Goal: Complete application form: Complete application form

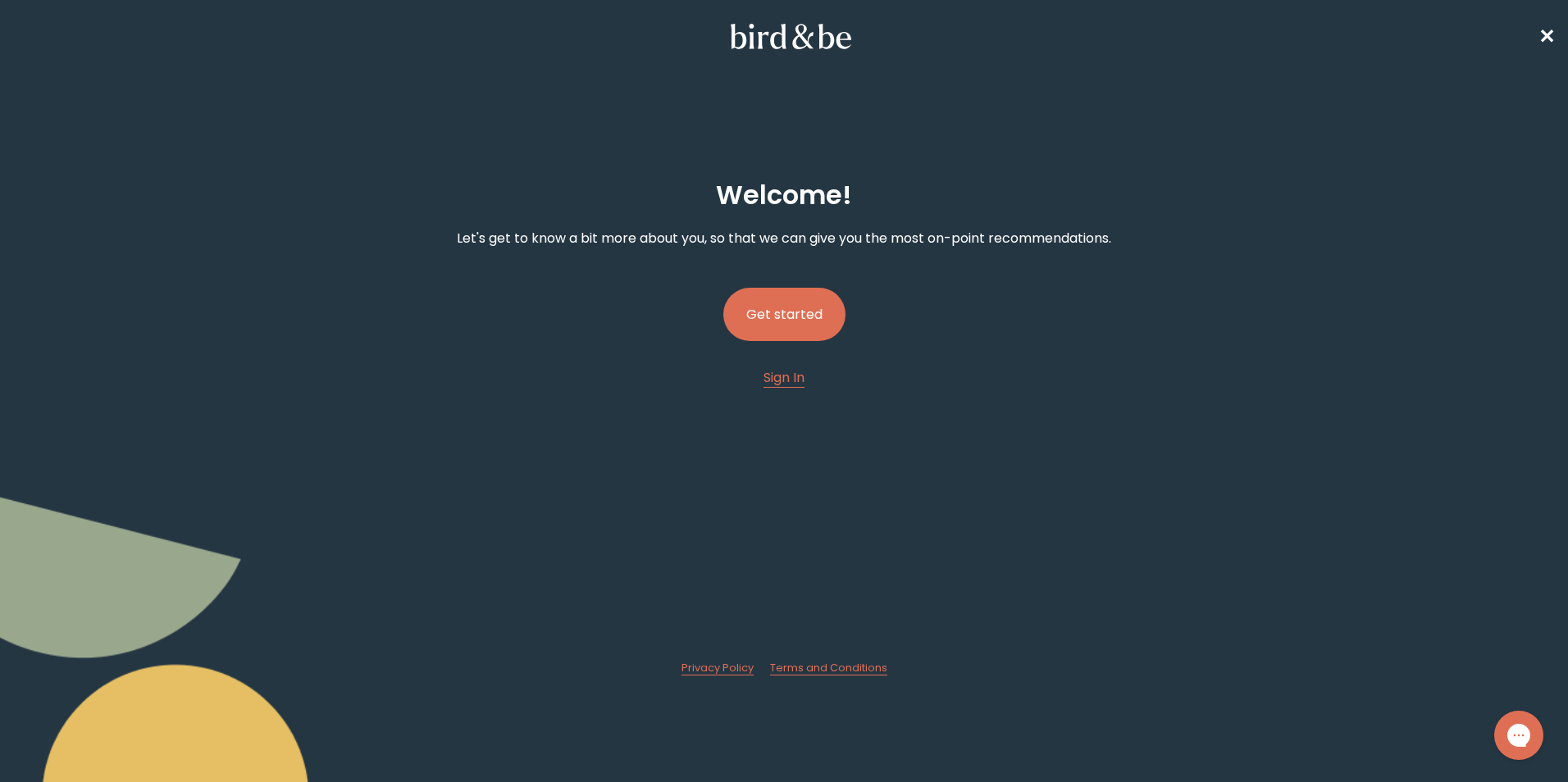
click at [789, 312] on button "Get started" at bounding box center [784, 314] width 122 height 53
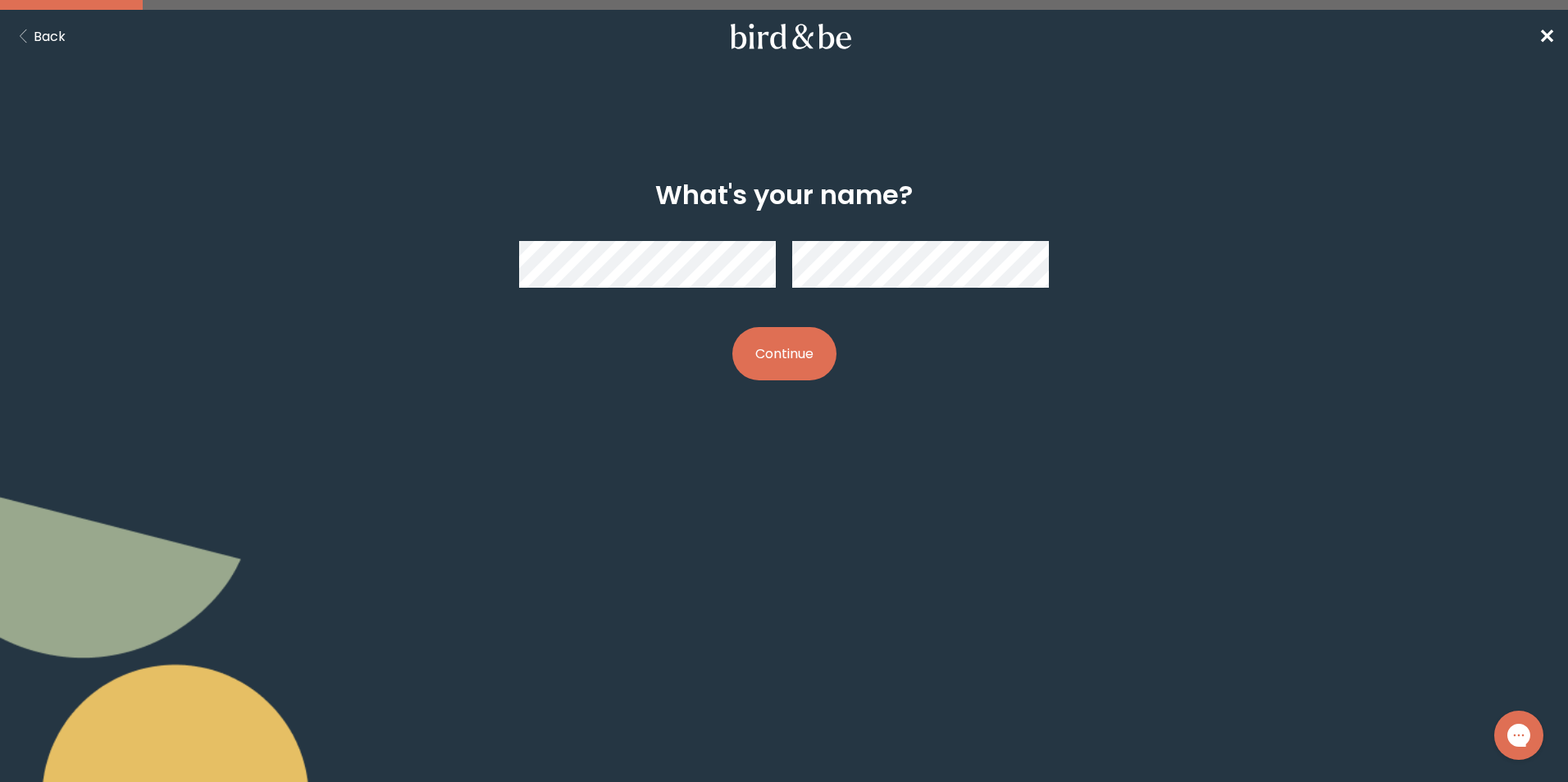
click at [732, 327] on button "Continue" at bounding box center [784, 353] width 104 height 53
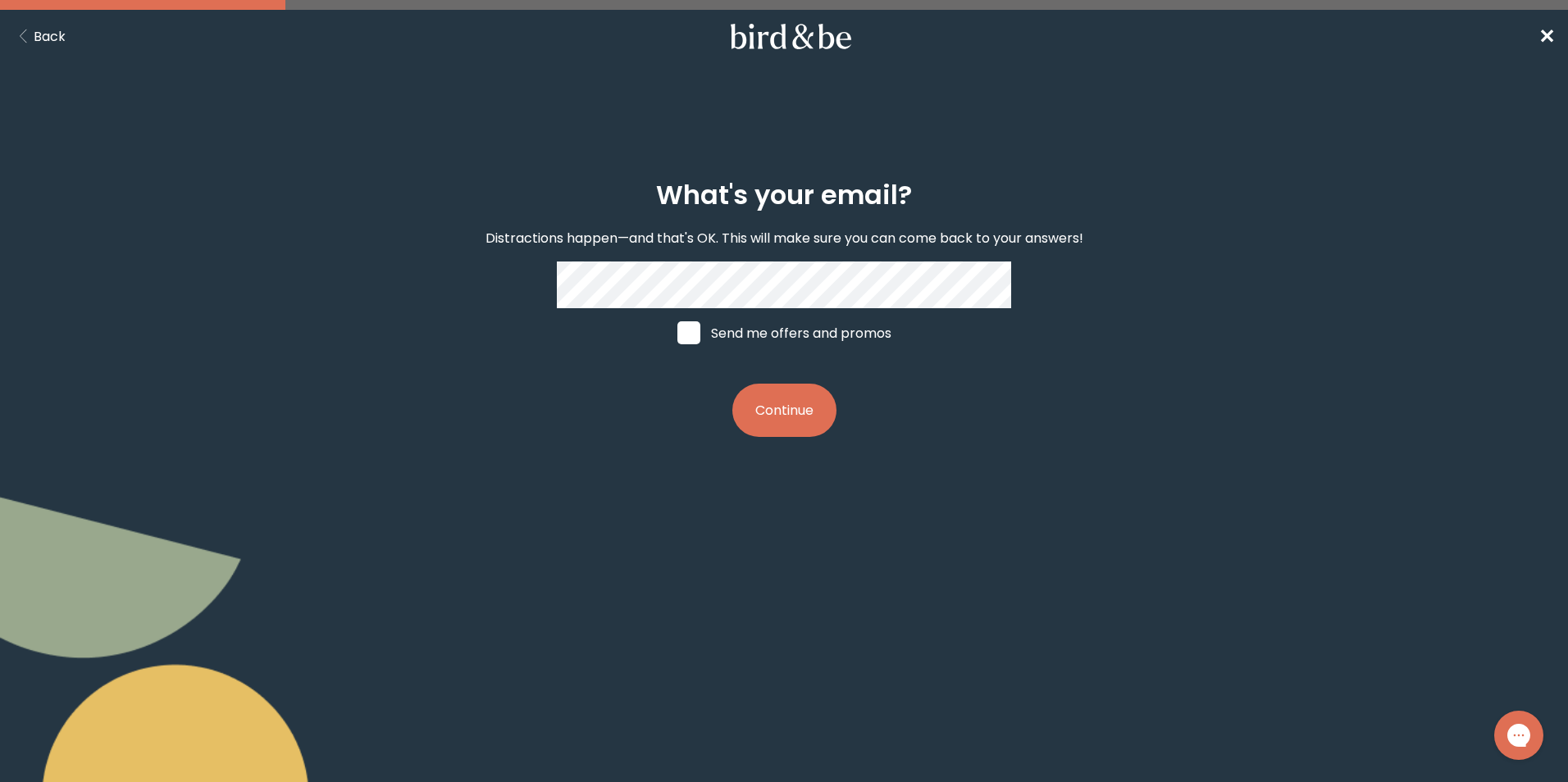
click at [776, 395] on button "Continue" at bounding box center [784, 409] width 104 height 53
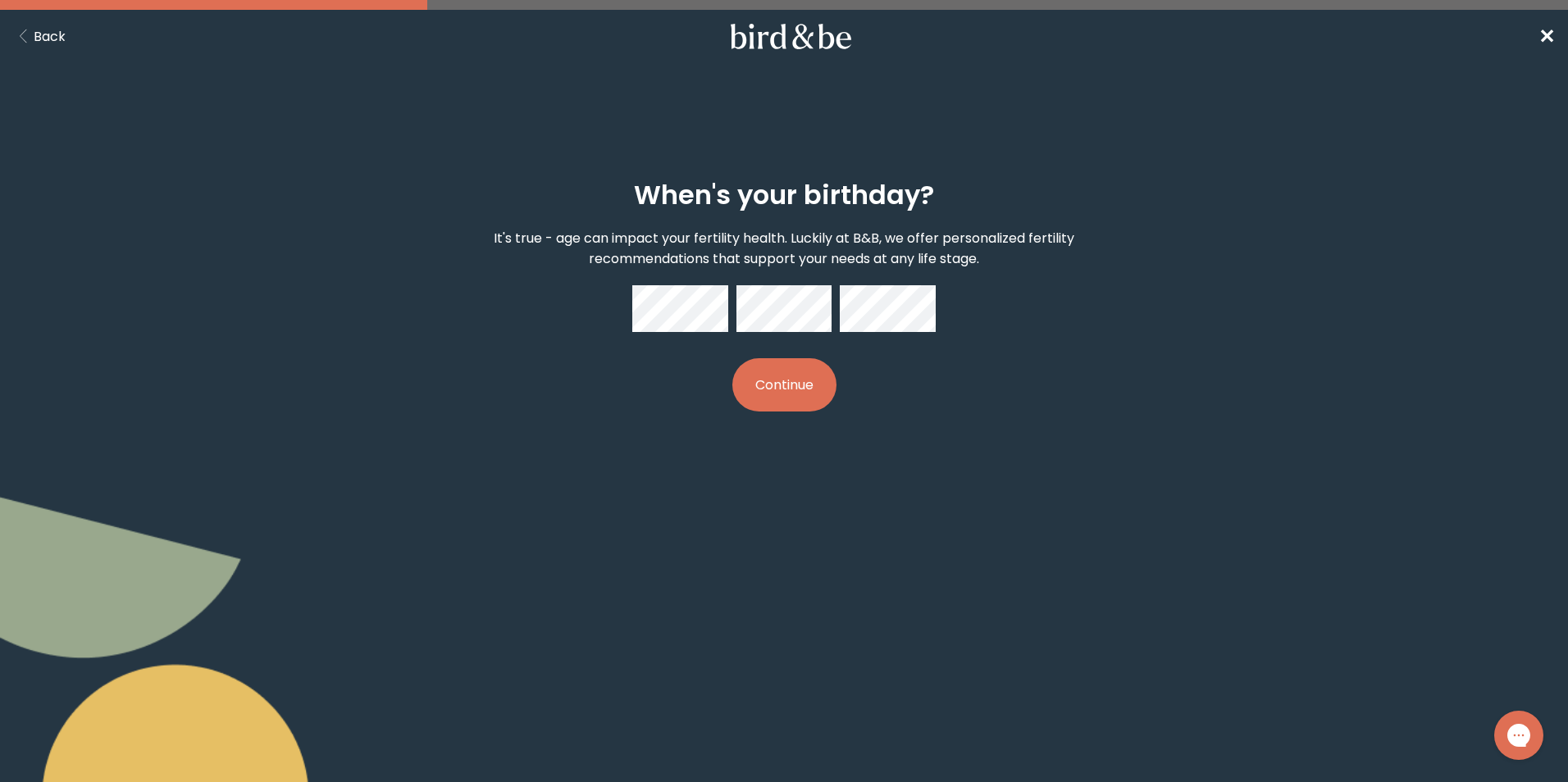
click at [782, 382] on button "Continue" at bounding box center [784, 384] width 104 height 53
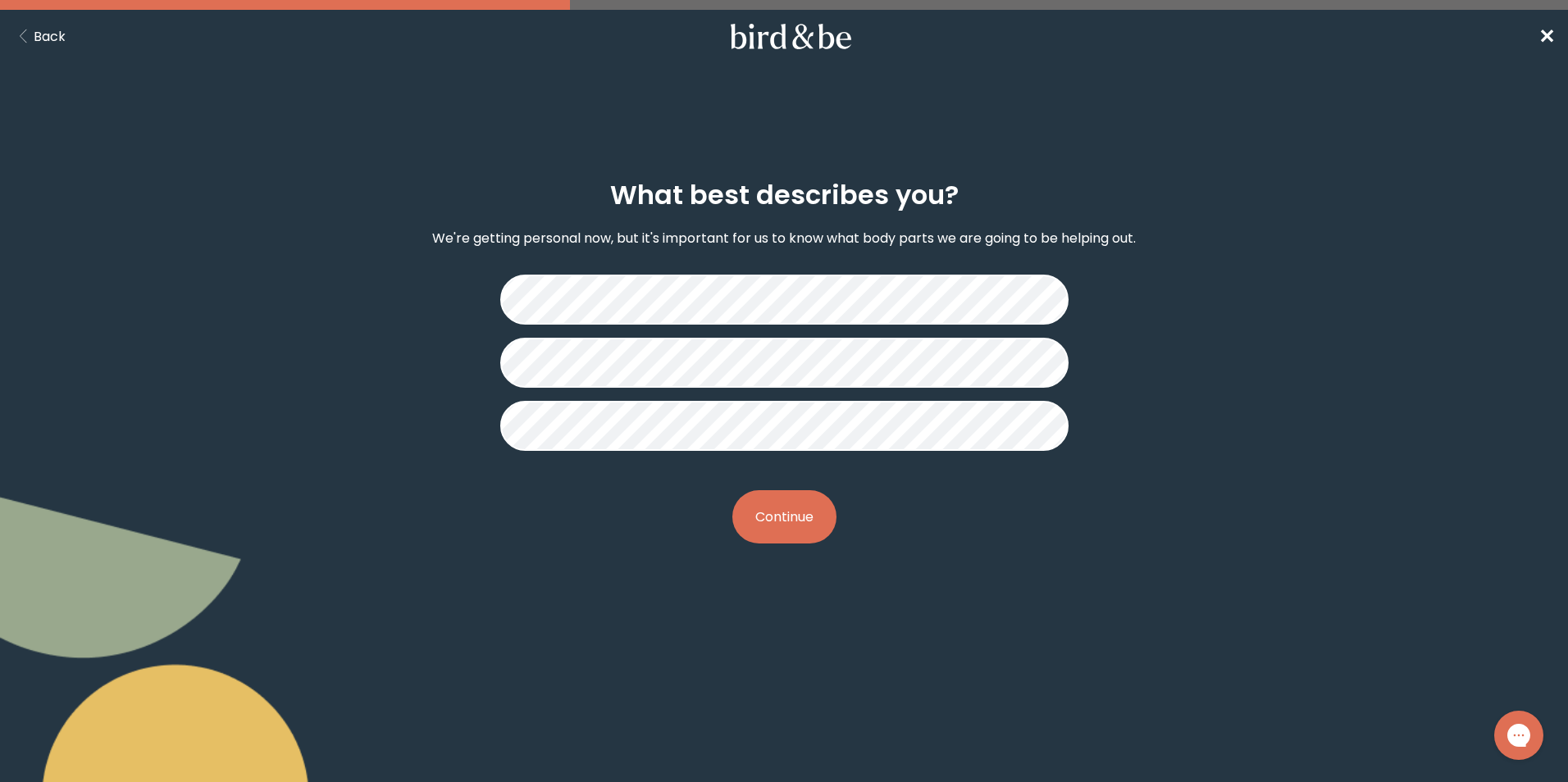
click at [771, 512] on button "Continue" at bounding box center [784, 517] width 104 height 53
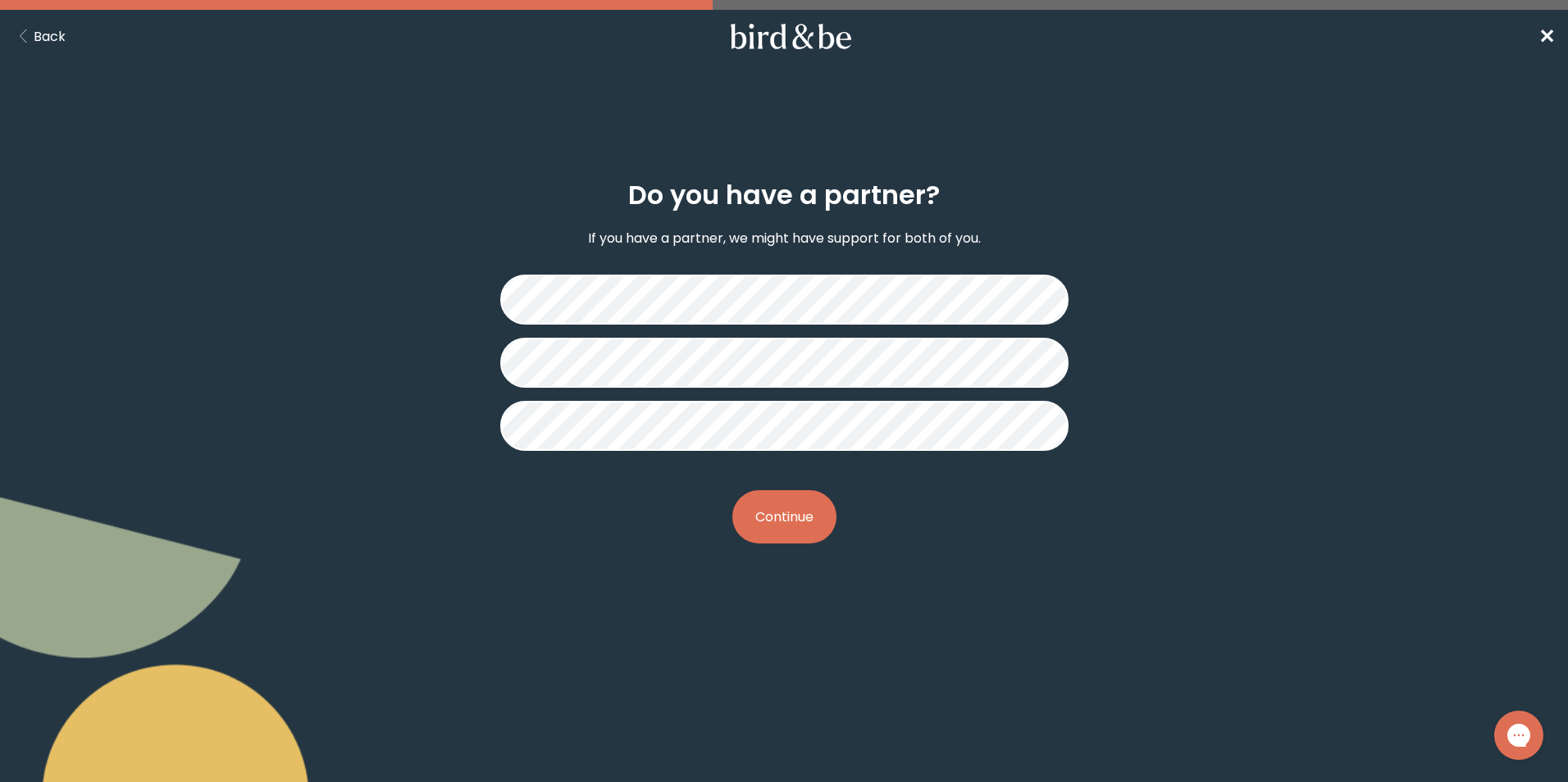
click at [789, 504] on button "Continue" at bounding box center [784, 517] width 104 height 53
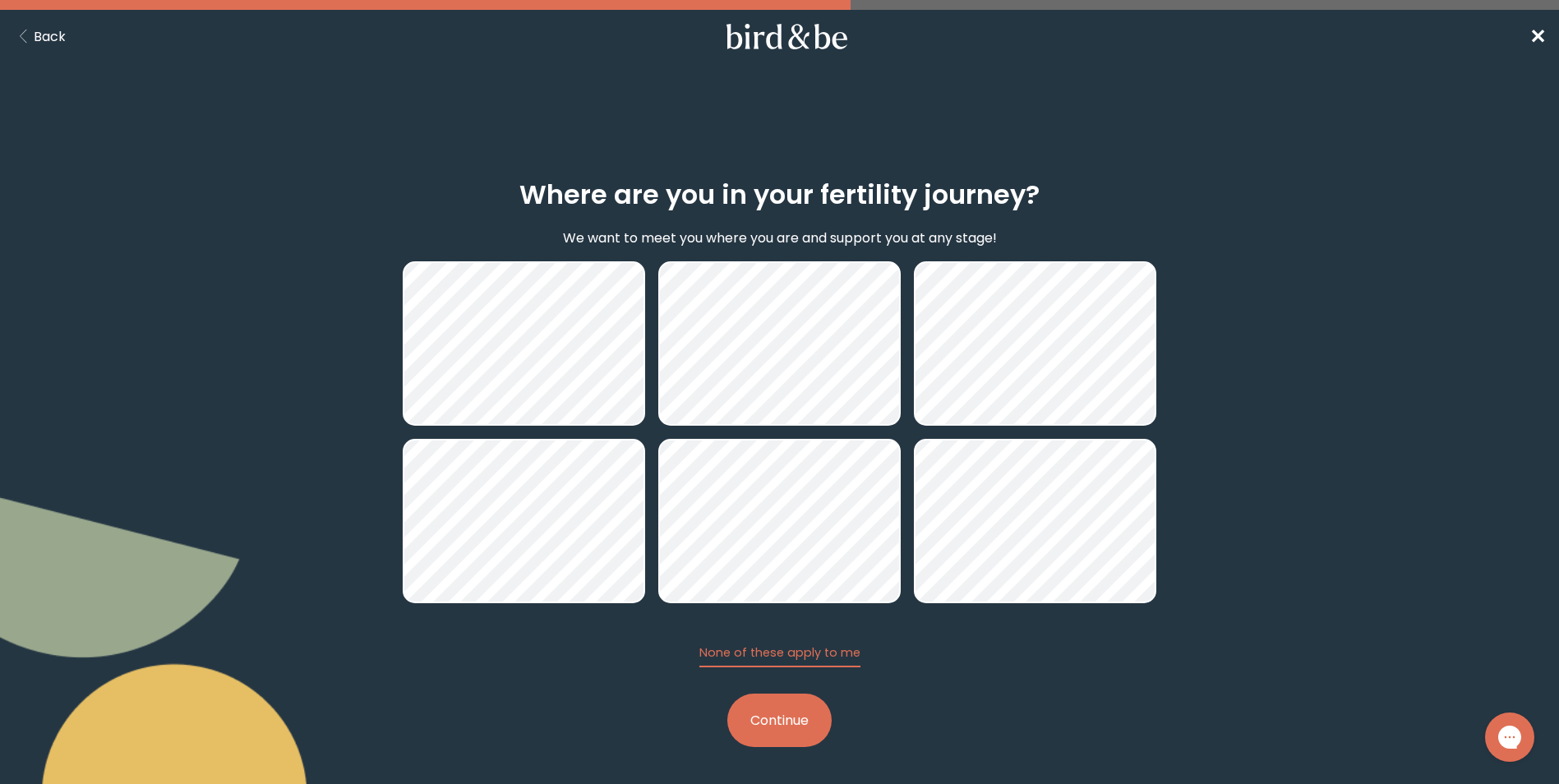
click at [766, 717] on button "Continue" at bounding box center [780, 720] width 105 height 53
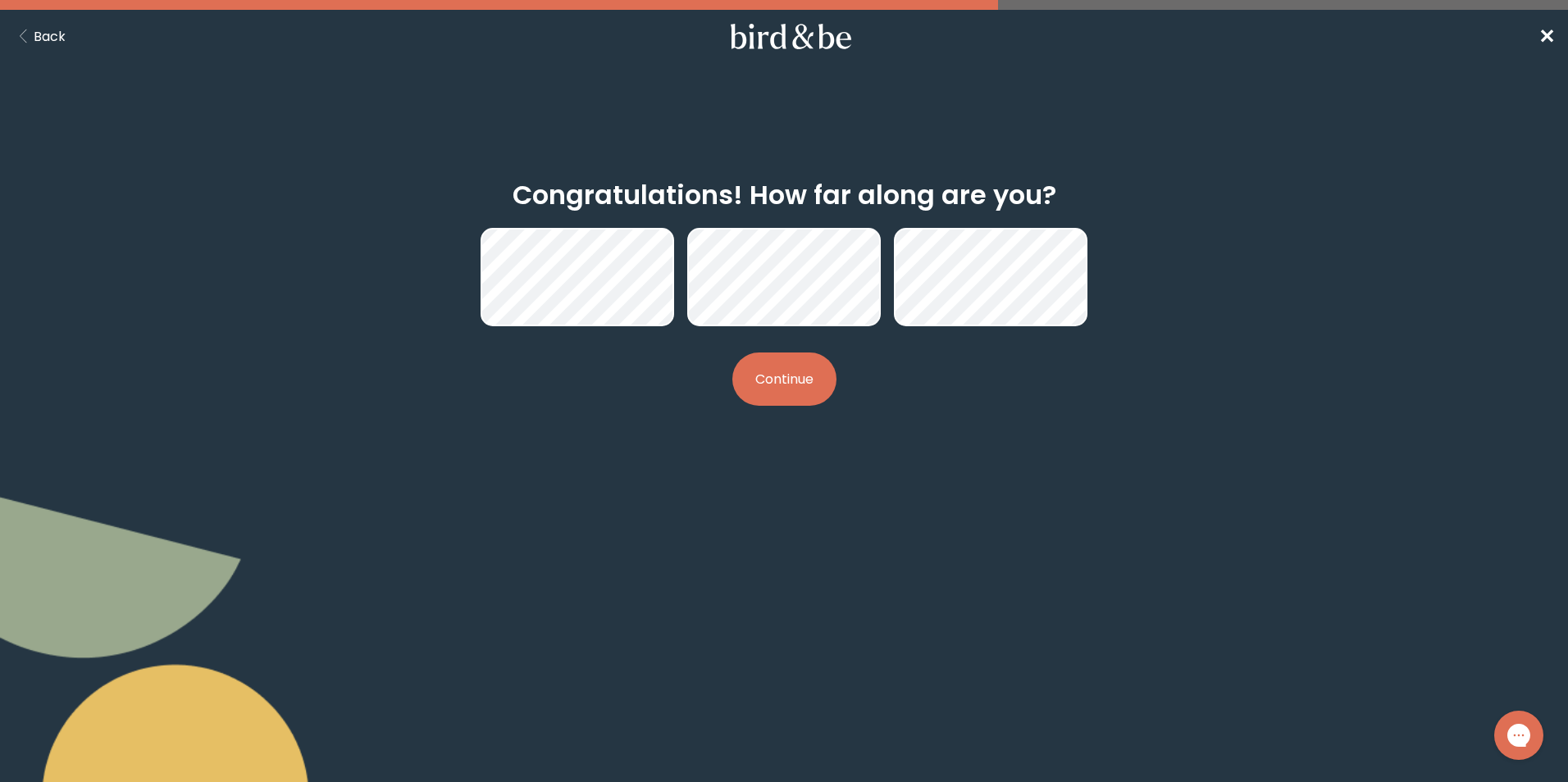
click at [770, 382] on button "Continue" at bounding box center [784, 379] width 104 height 53
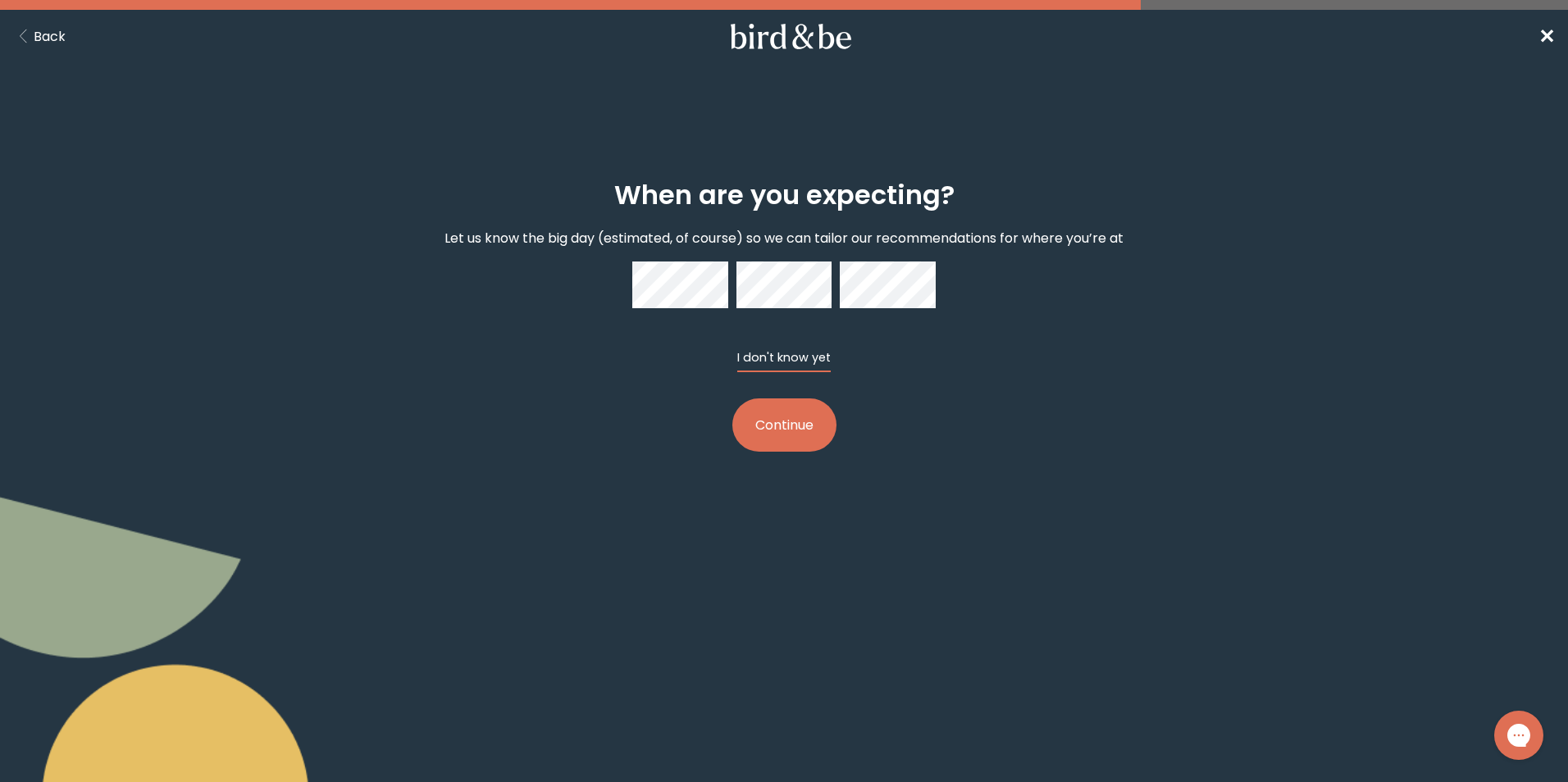
click at [796, 363] on button "I don't know yet" at bounding box center [784, 361] width 94 height 23
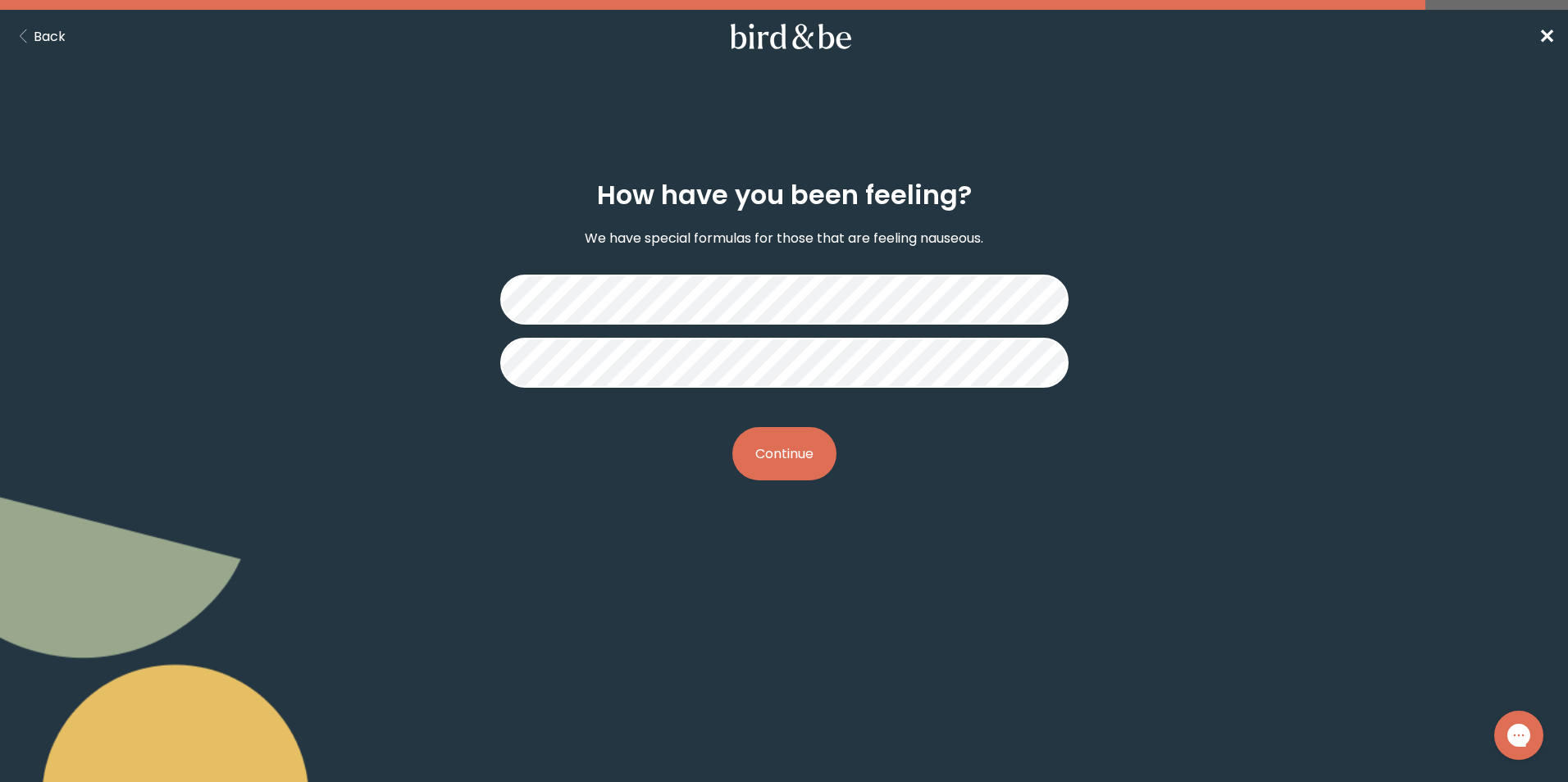
click at [758, 445] on button "Continue" at bounding box center [784, 454] width 104 height 53
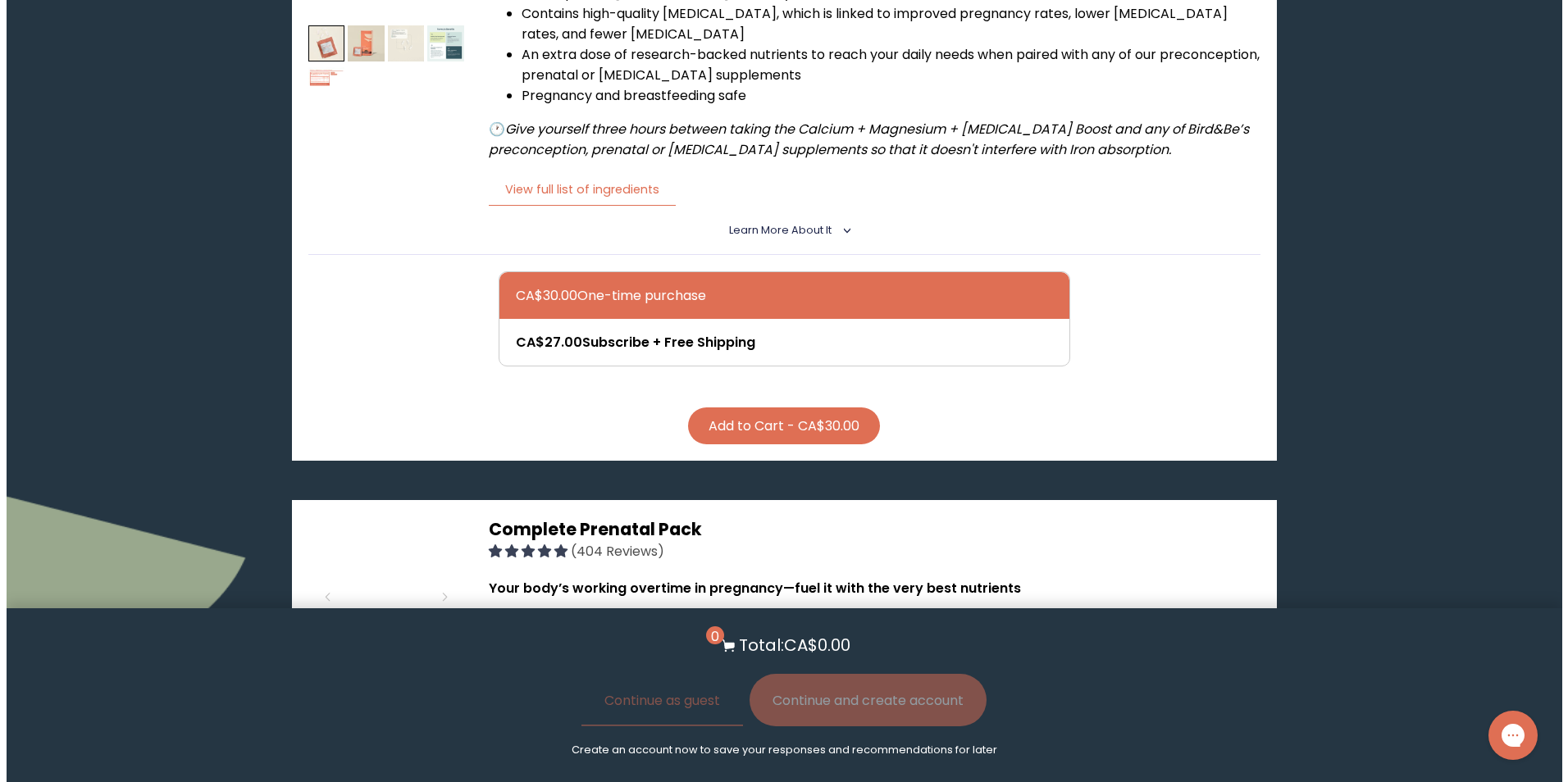
scroll to position [246, 0]
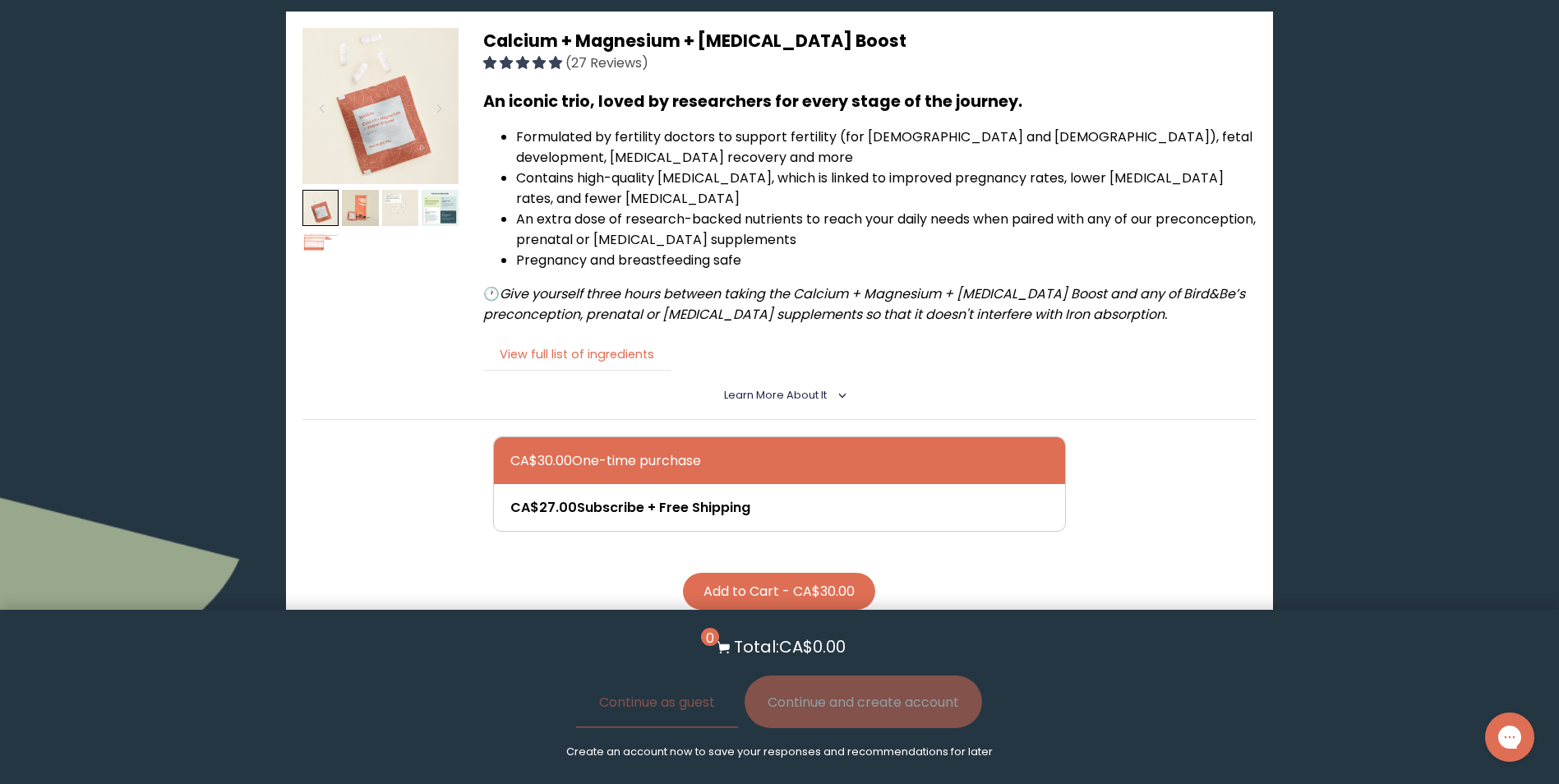
click at [593, 366] on button "View full list of ingredients" at bounding box center [577, 354] width 188 height 33
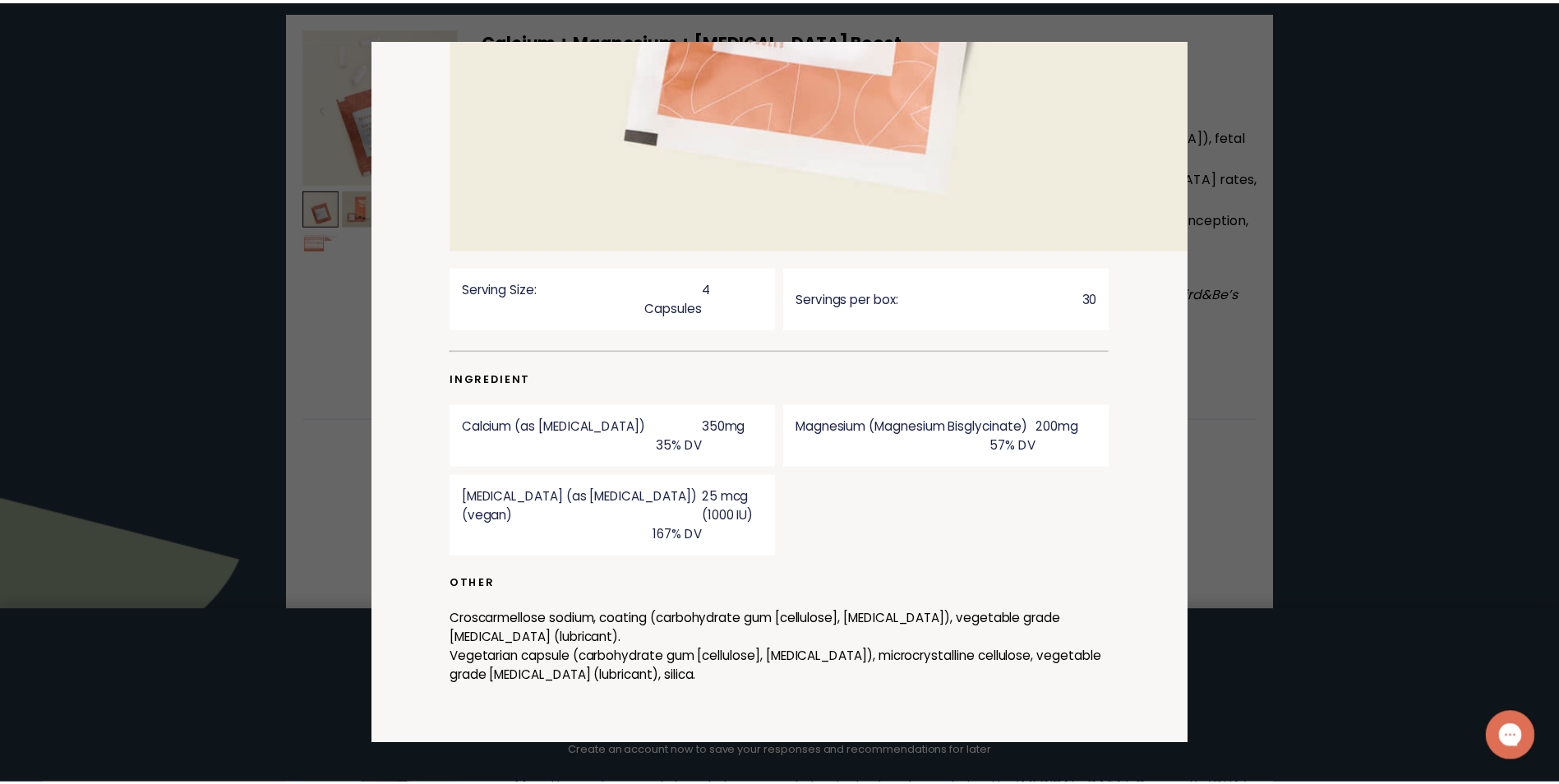
scroll to position [484, 0]
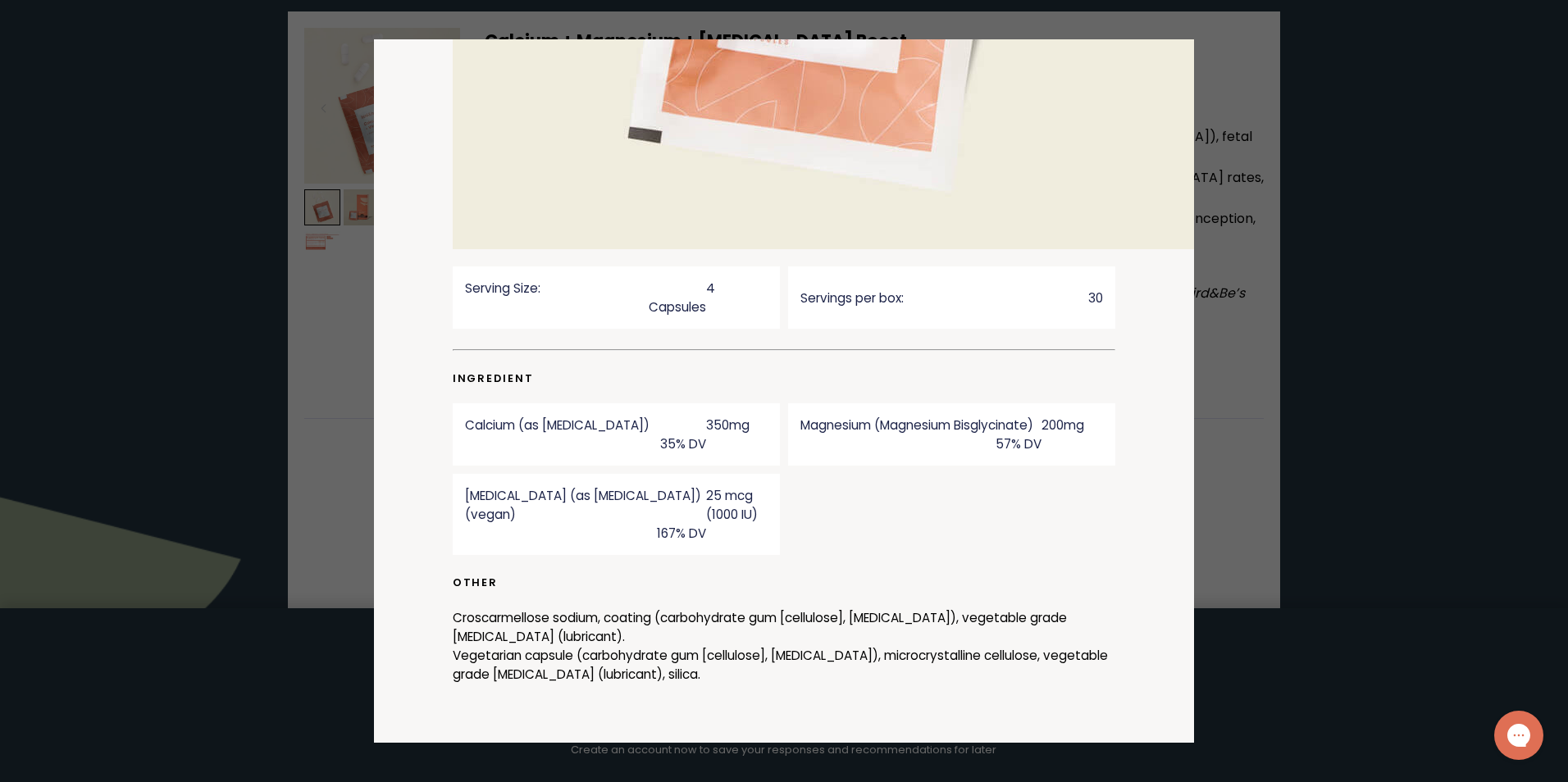
click at [1402, 639] on div at bounding box center [784, 391] width 1568 height 782
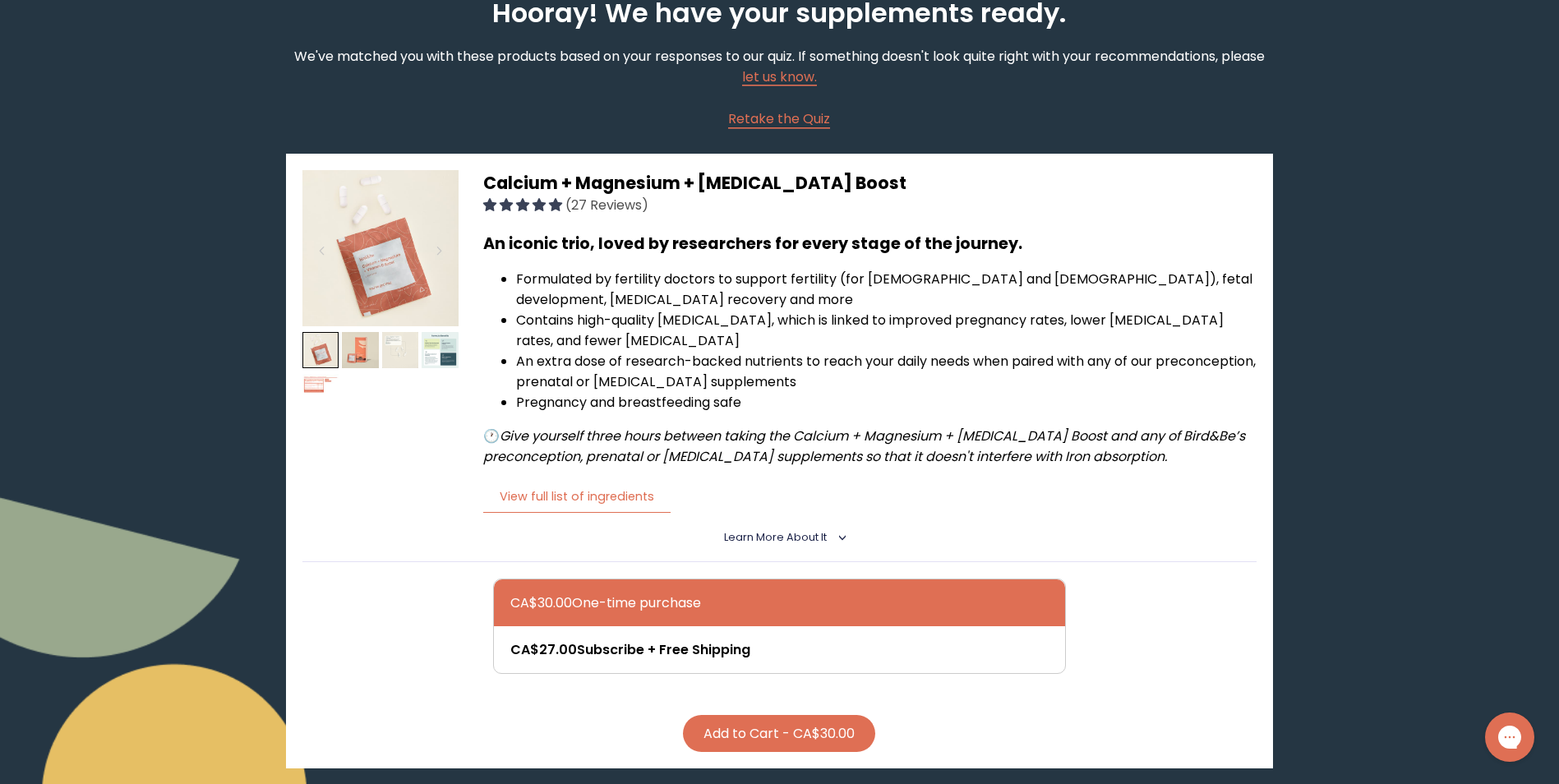
scroll to position [0, 0]
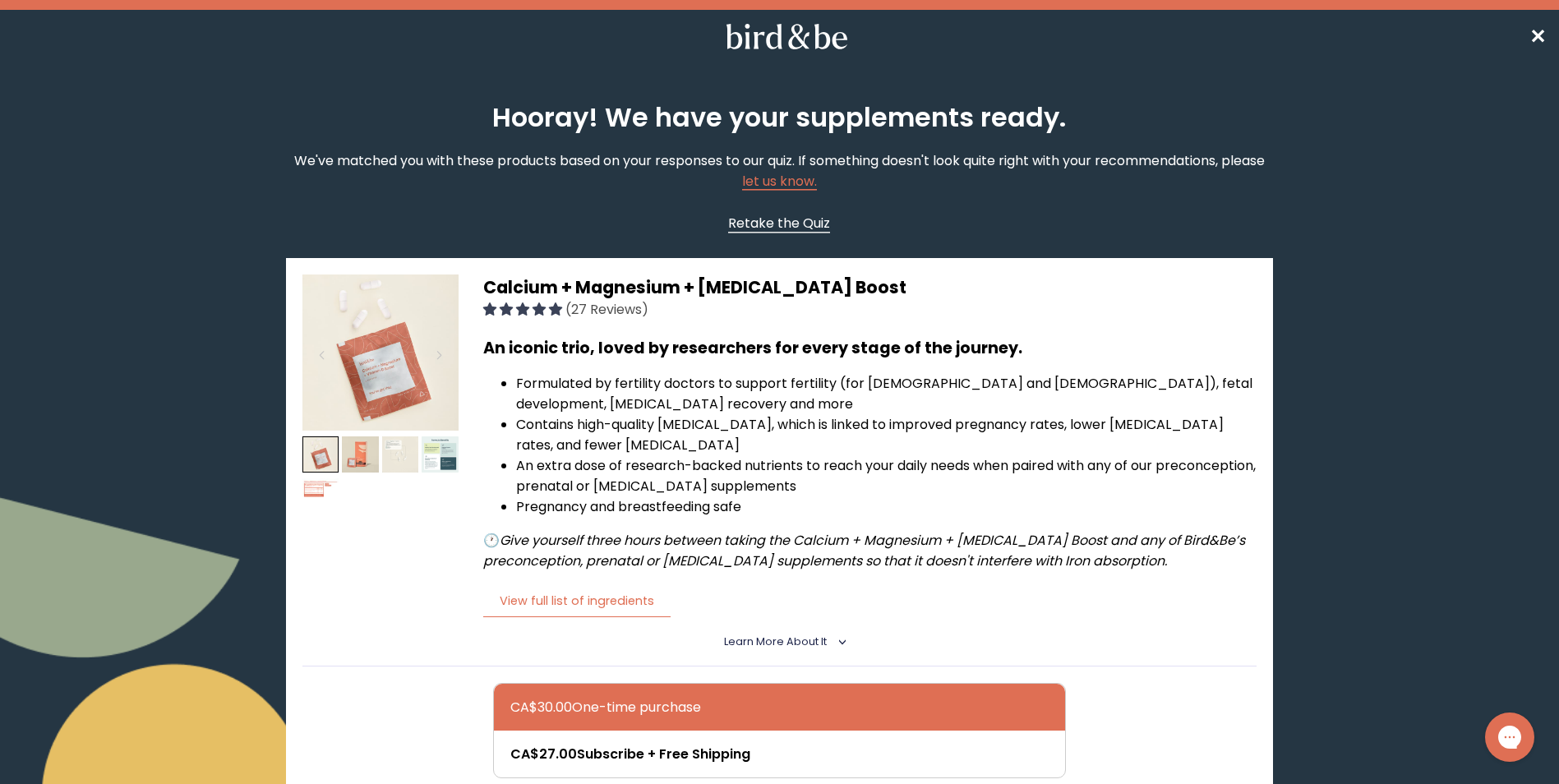
click at [792, 218] on span "Retake the Quiz" at bounding box center [779, 223] width 102 height 19
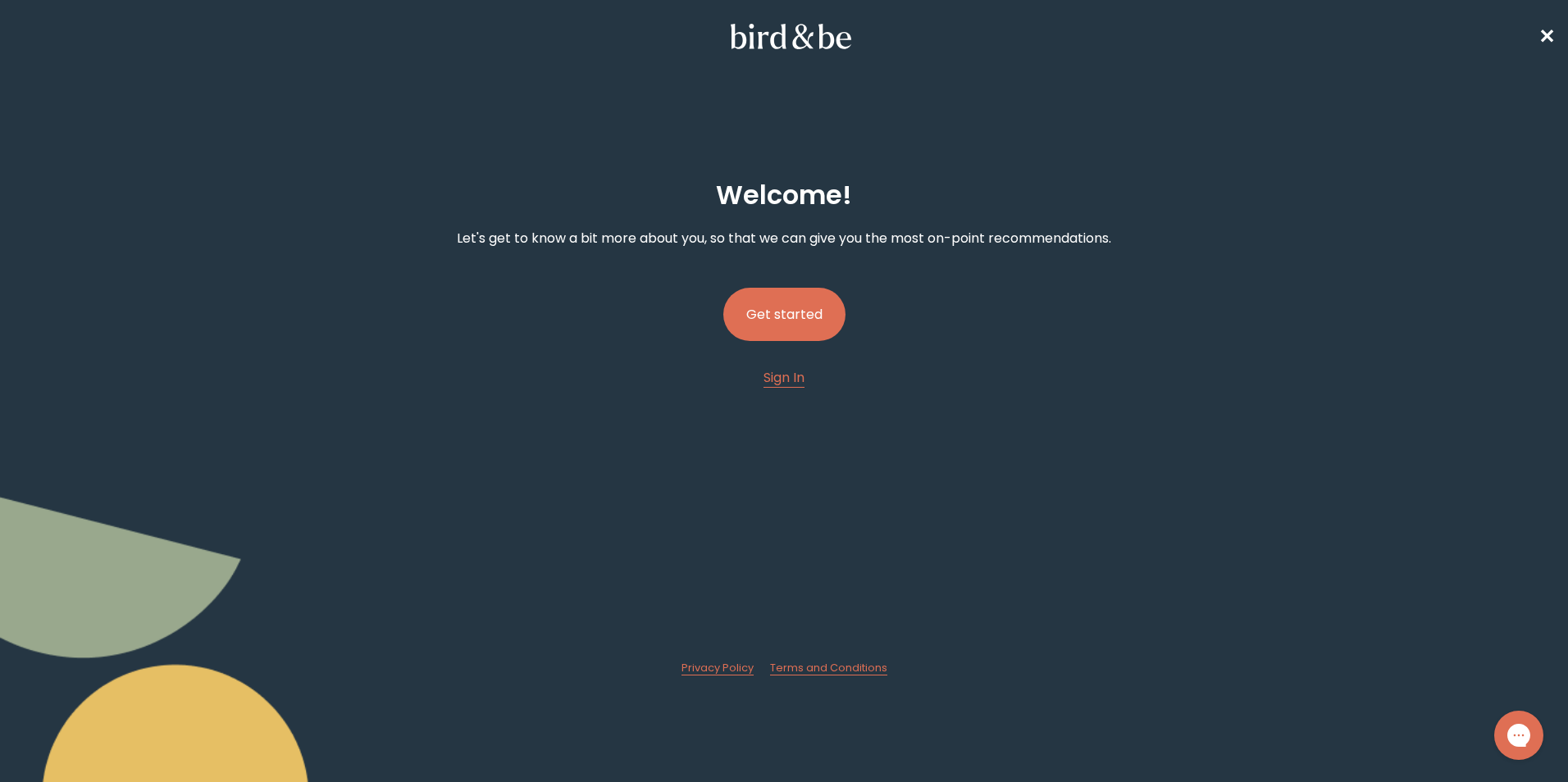
click at [779, 318] on button "Get started" at bounding box center [784, 314] width 122 height 53
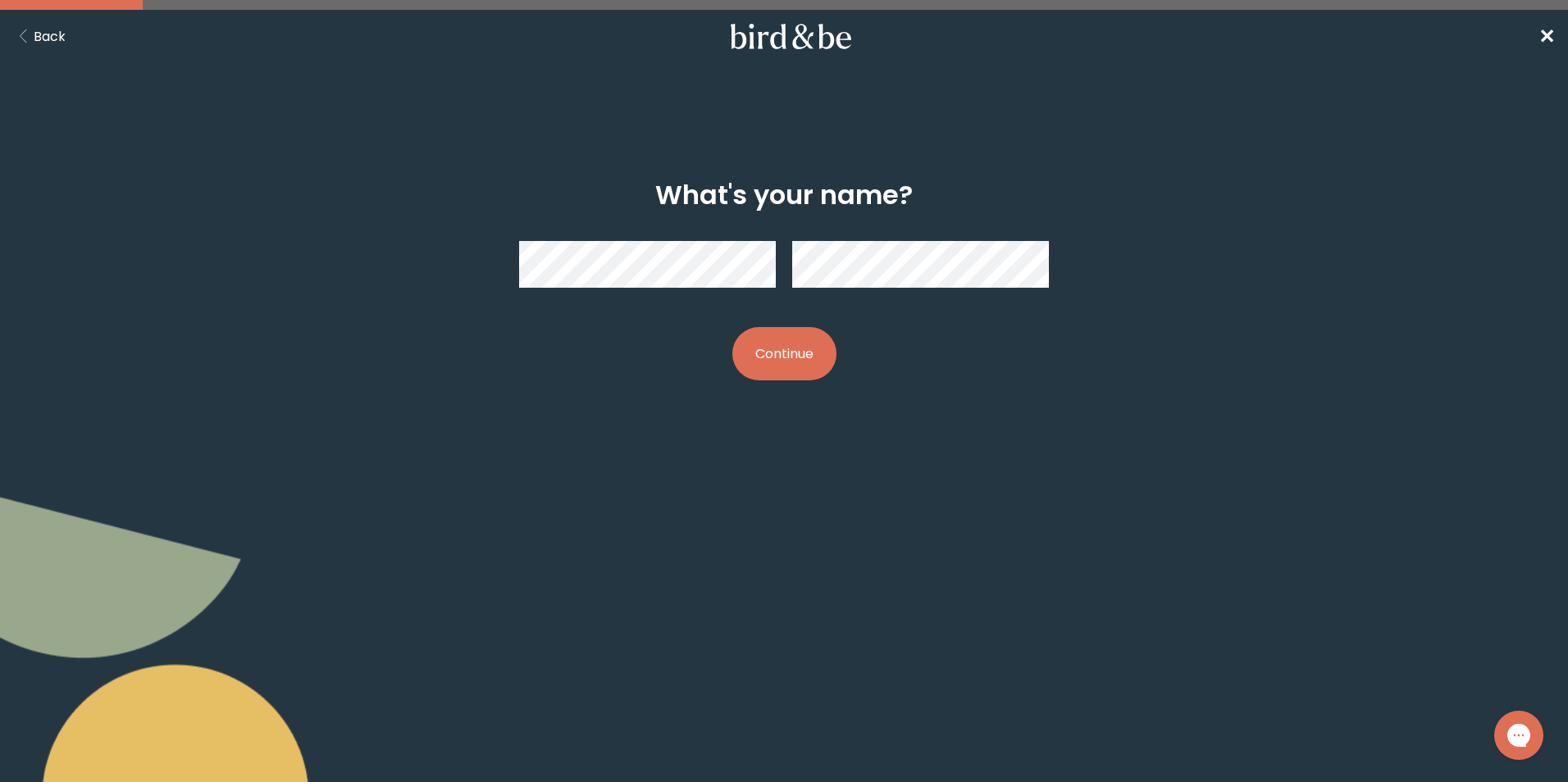
click at [789, 370] on button "Continue" at bounding box center [784, 353] width 104 height 53
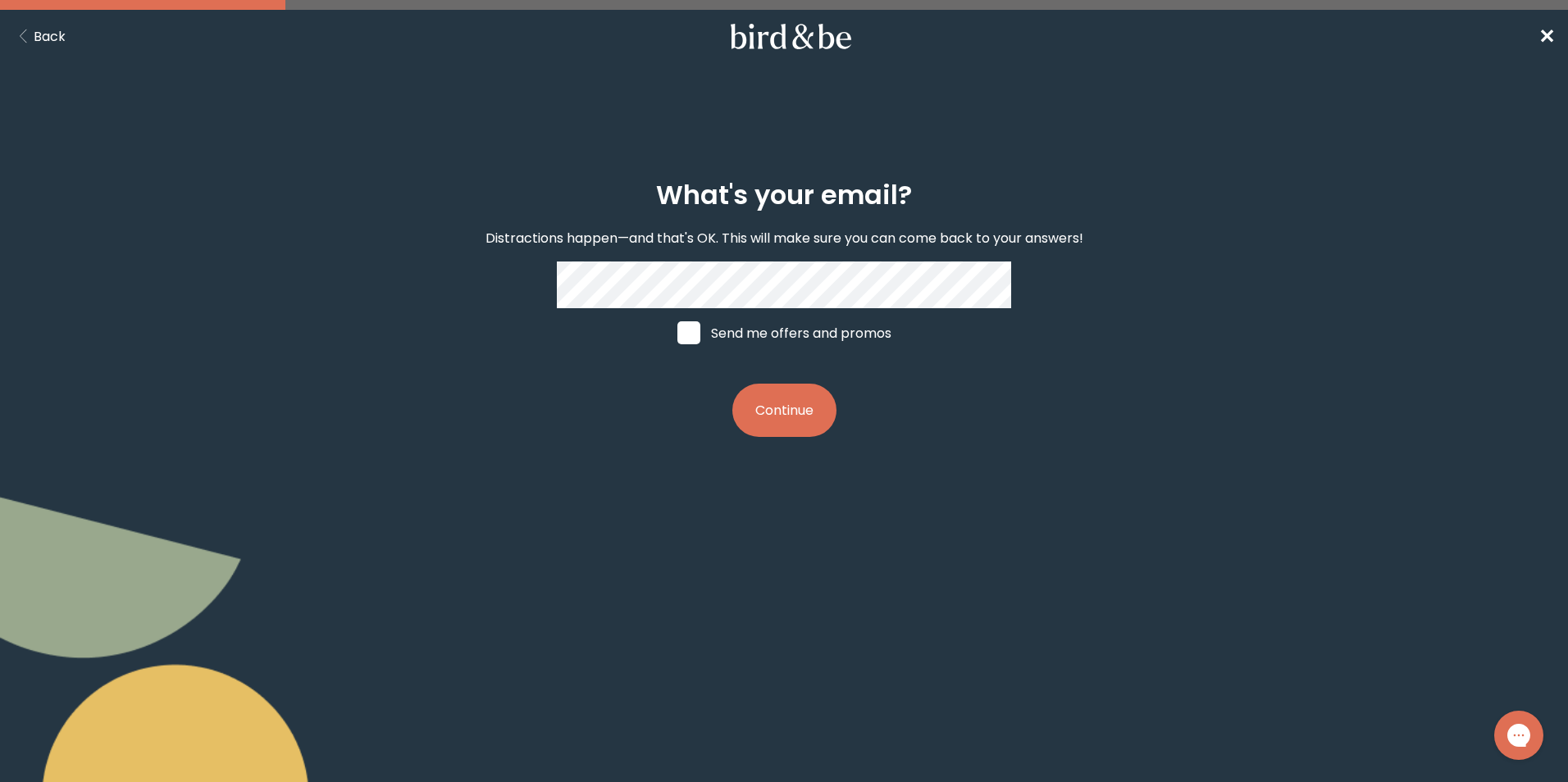
click at [784, 419] on button "Continue" at bounding box center [784, 409] width 104 height 53
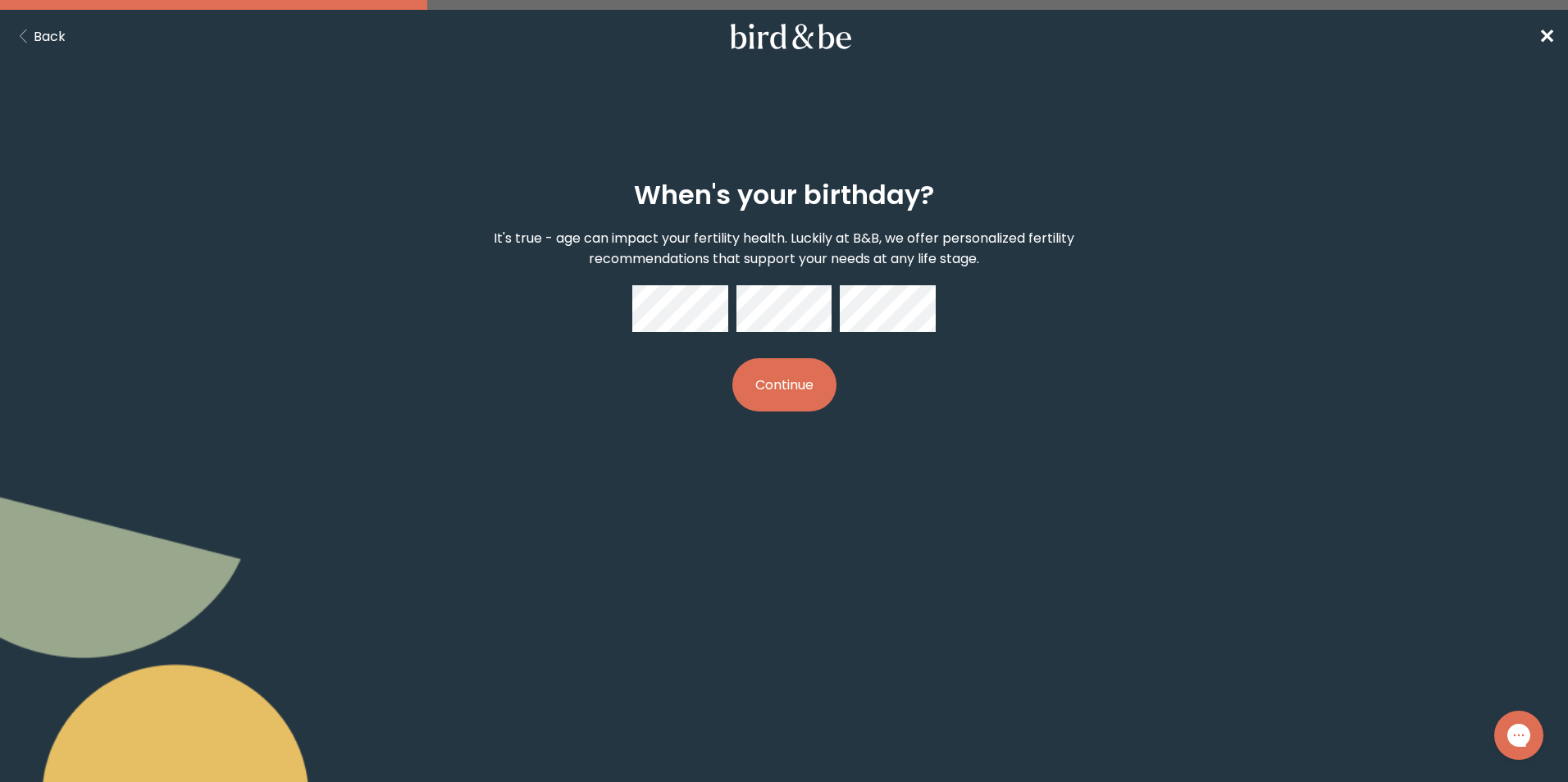
click at [802, 379] on button "Continue" at bounding box center [784, 384] width 104 height 53
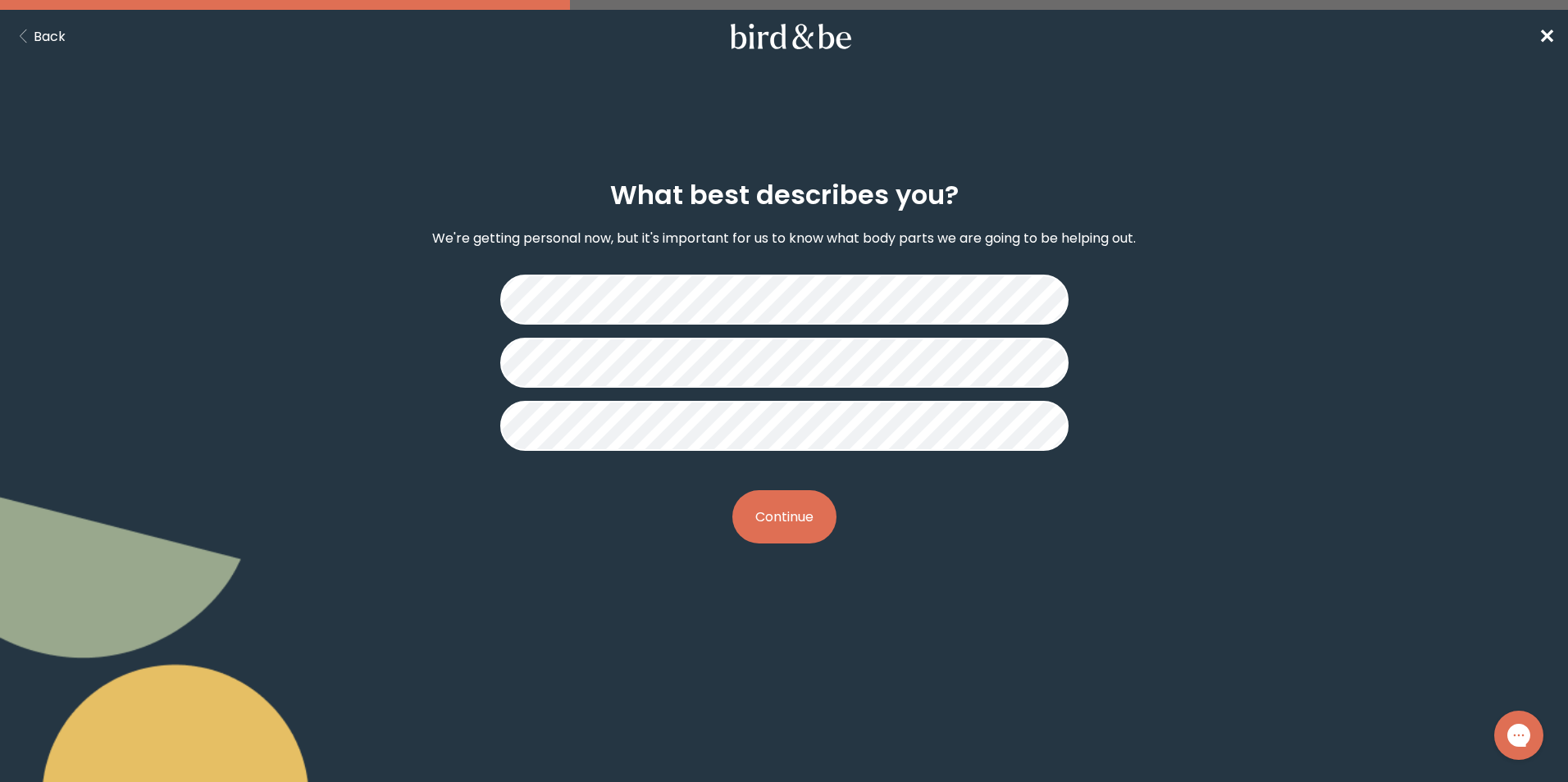
click at [817, 519] on button "Continue" at bounding box center [784, 517] width 104 height 53
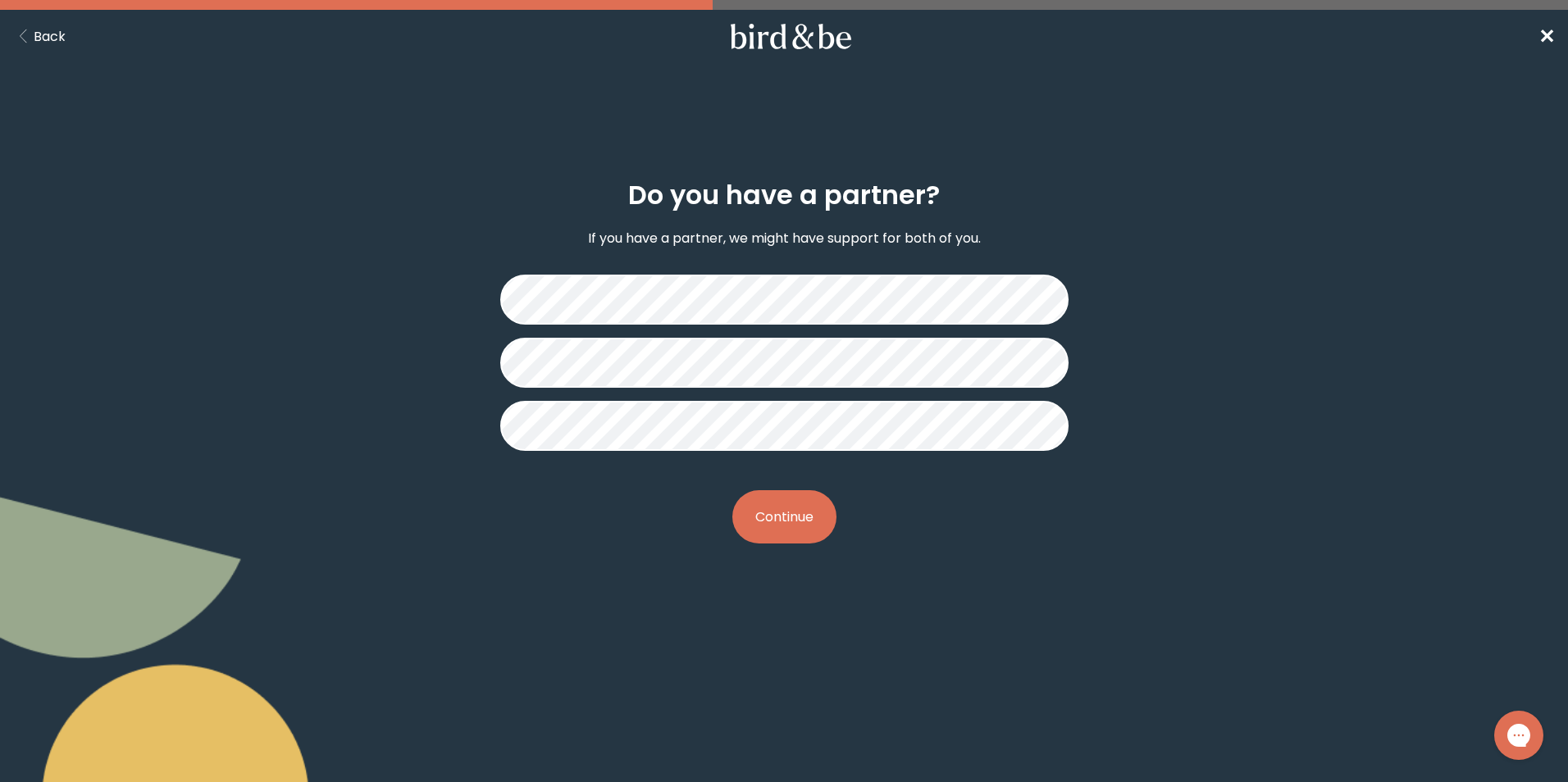
click at [809, 508] on button "Continue" at bounding box center [784, 517] width 104 height 53
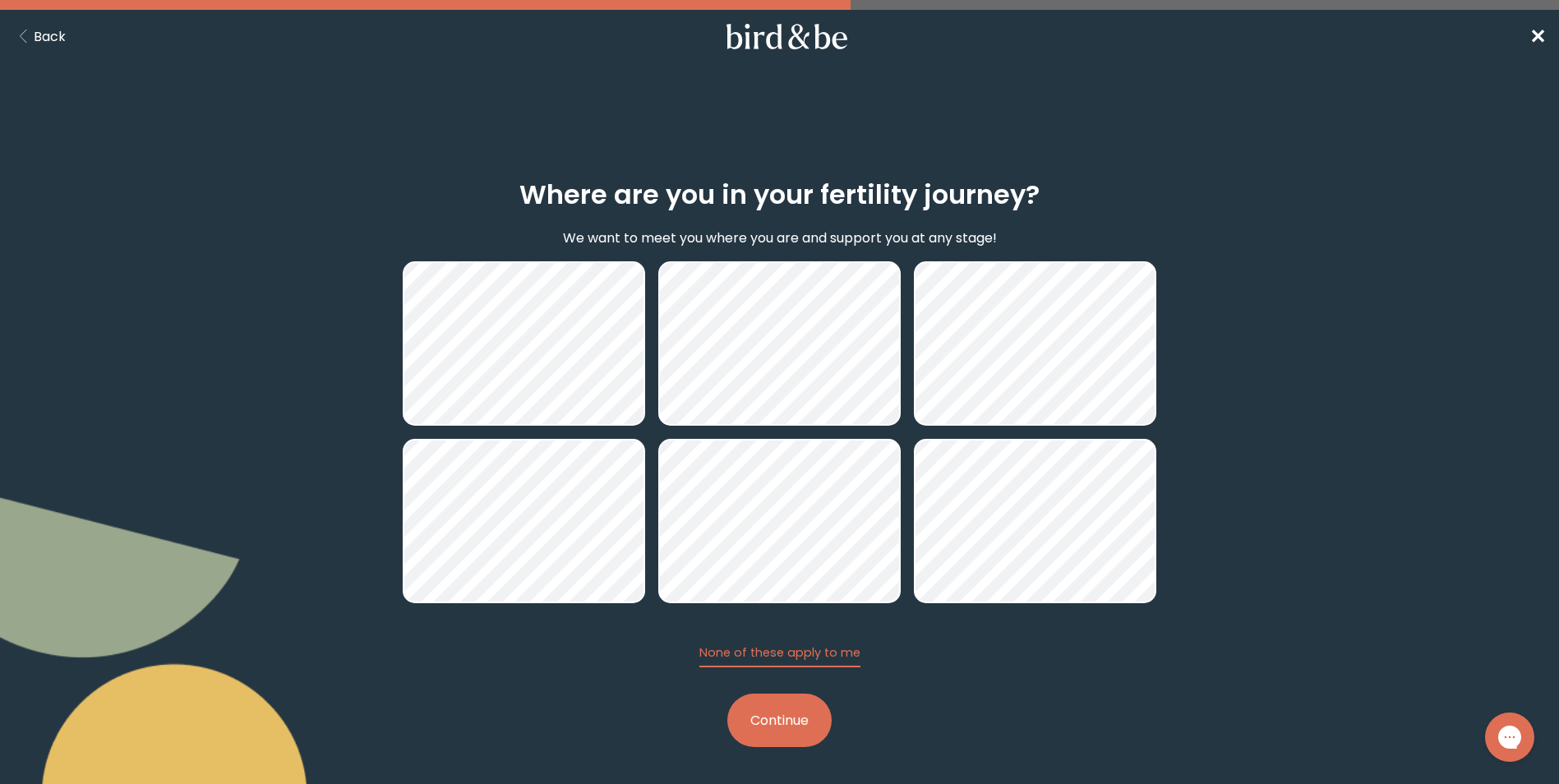
click at [779, 733] on button "Continue" at bounding box center [780, 720] width 105 height 53
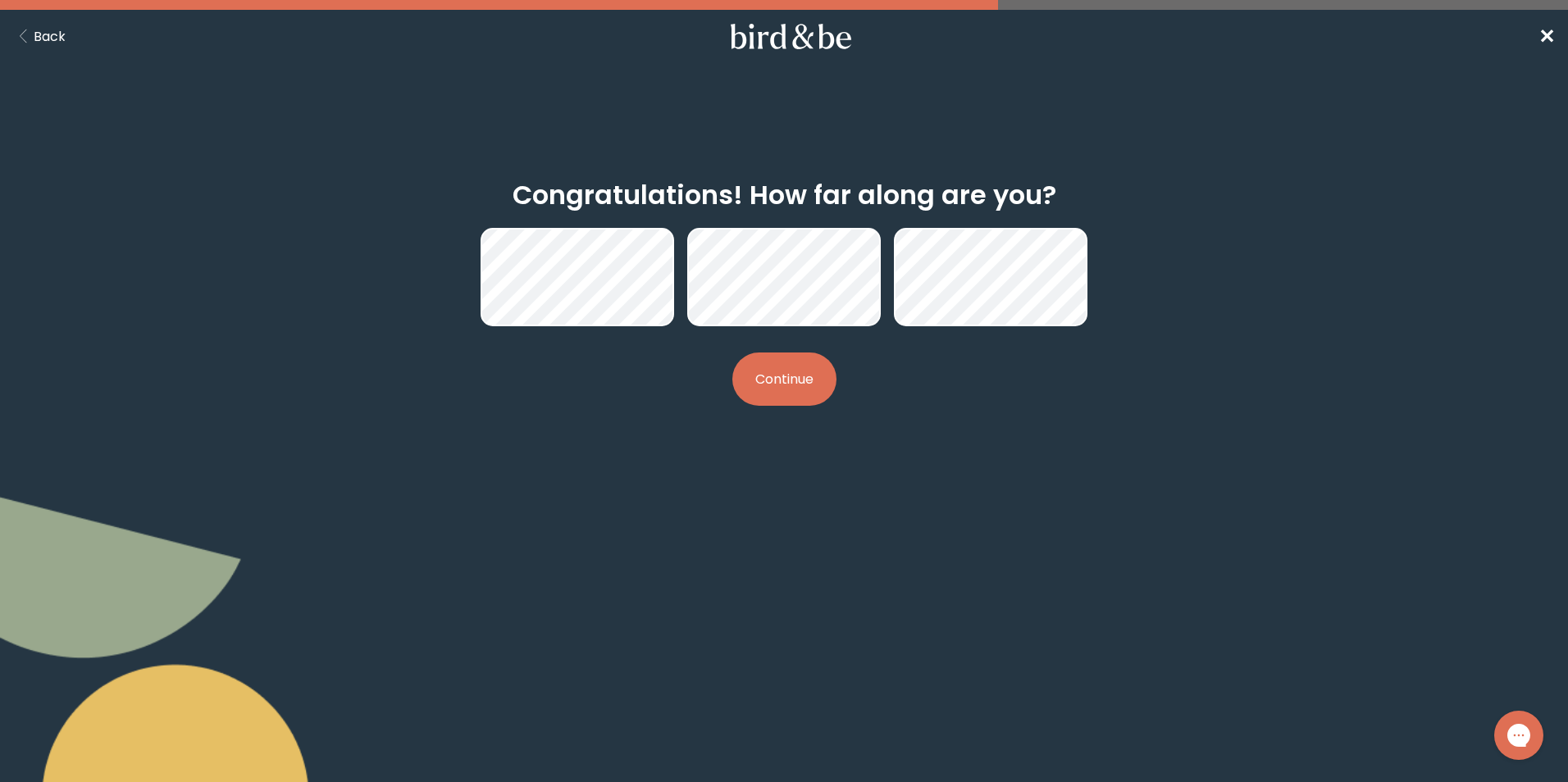
click at [761, 369] on button "Continue" at bounding box center [784, 379] width 104 height 53
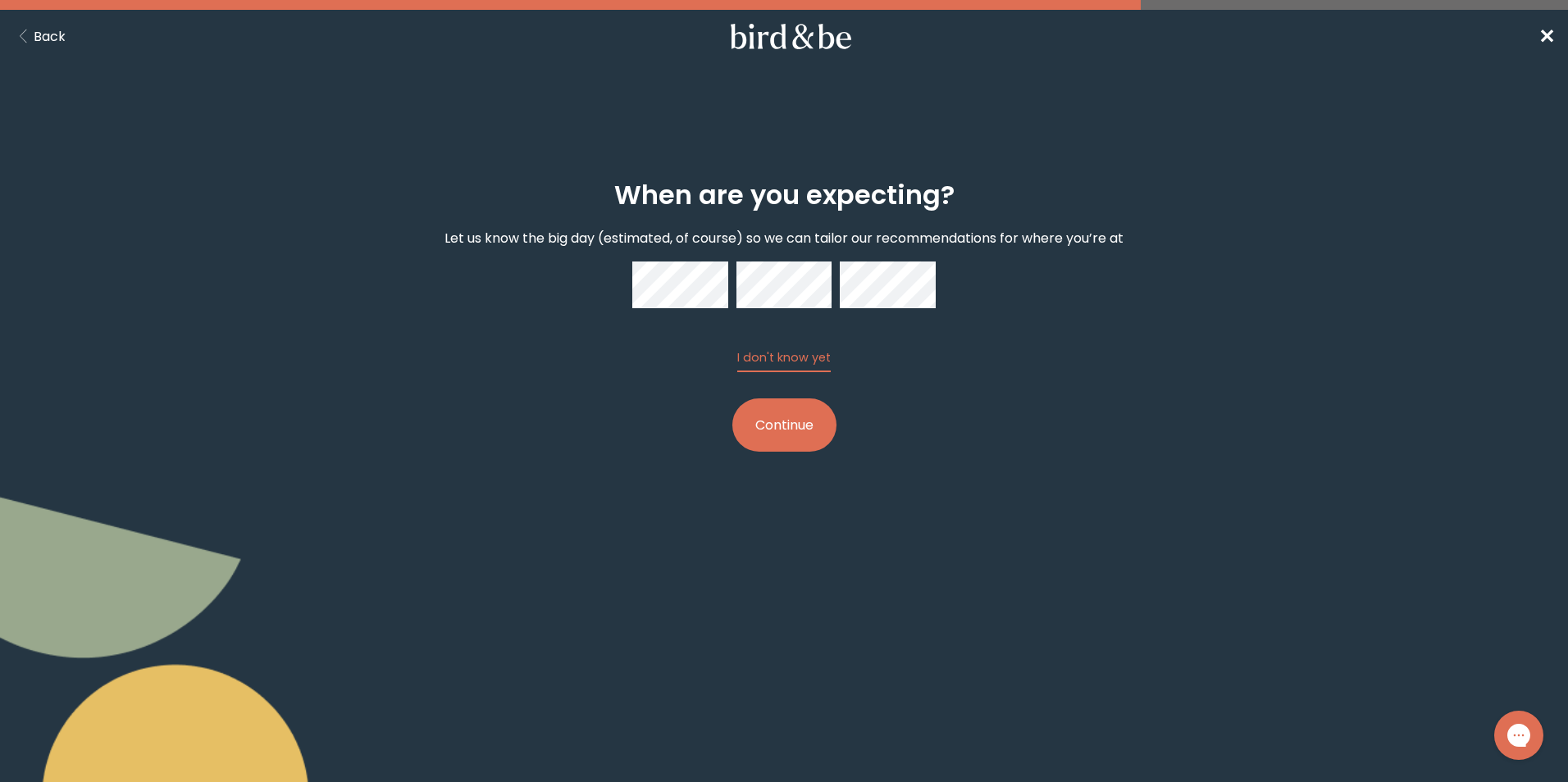
click at [776, 427] on button "Continue" at bounding box center [784, 425] width 104 height 53
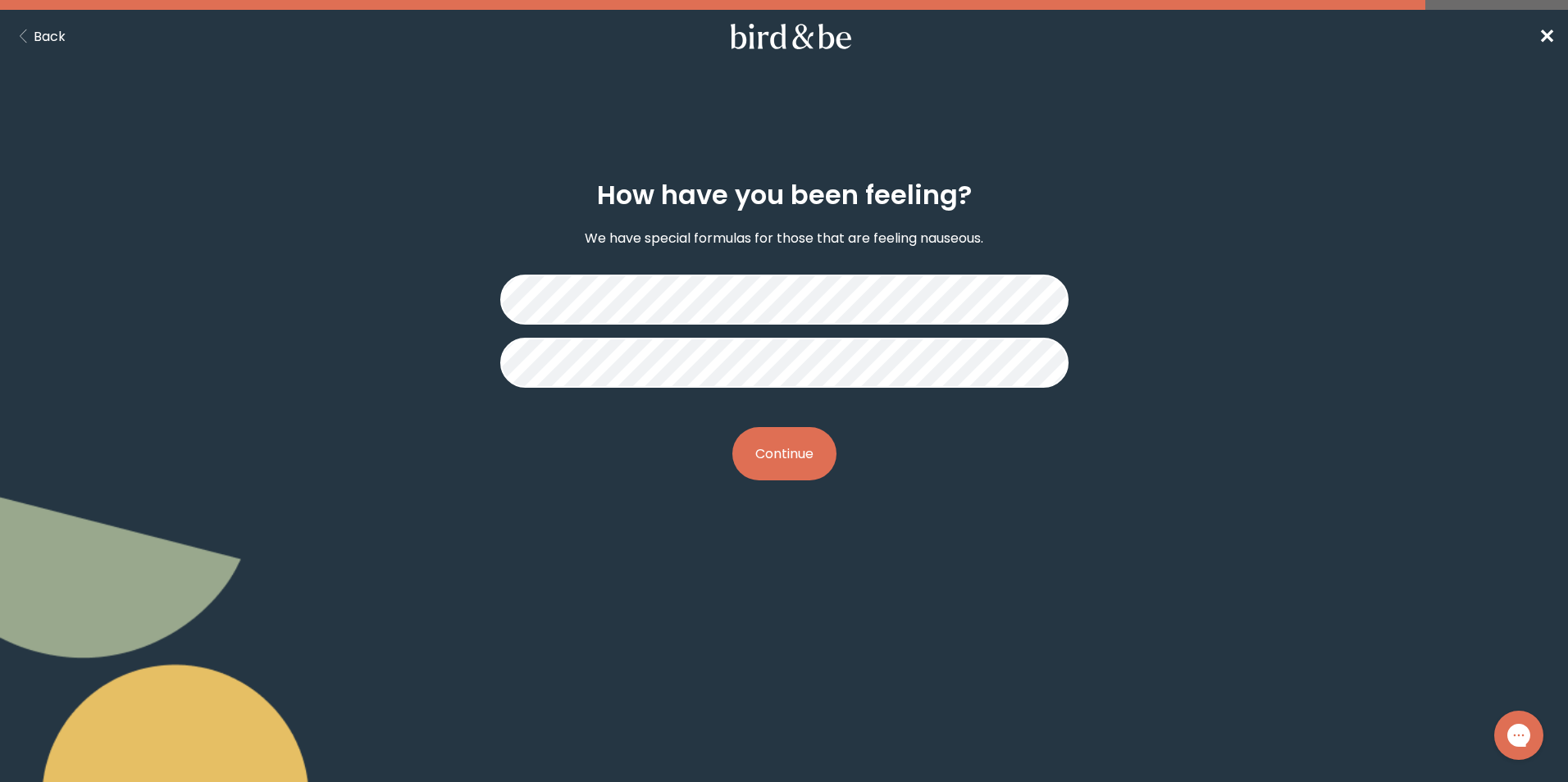
click at [777, 454] on button "Continue" at bounding box center [784, 454] width 104 height 53
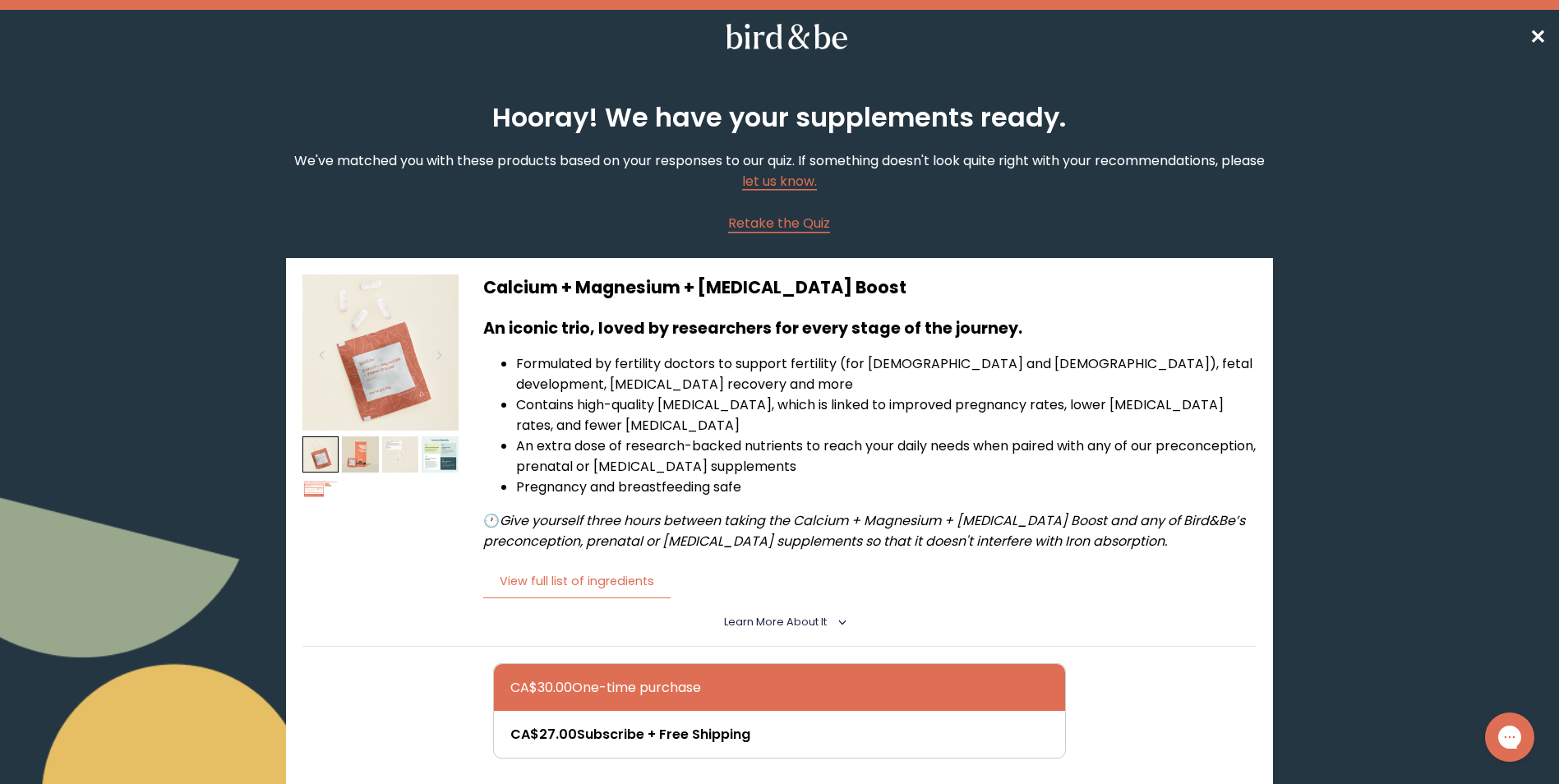
click at [1545, 35] on span "✕" at bounding box center [1537, 37] width 16 height 27
